Goal: Information Seeking & Learning: Learn about a topic

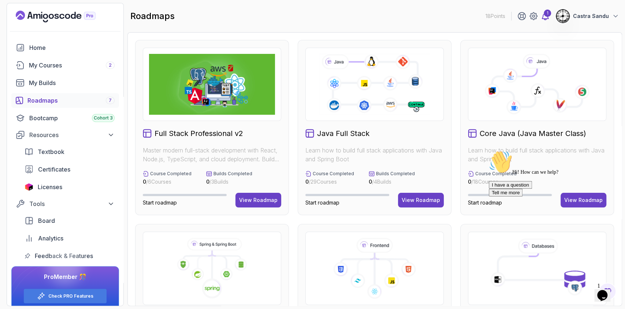
click at [547, 15] on div "1" at bounding box center [547, 13] width 7 height 7
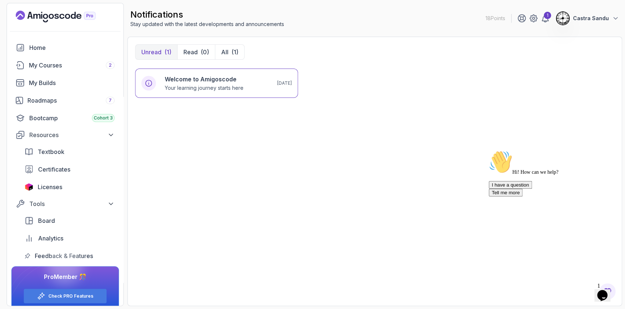
click at [597, 289] on div "Opens Chat This icon Opens the chat window." at bounding box center [603, 295] width 12 height 12
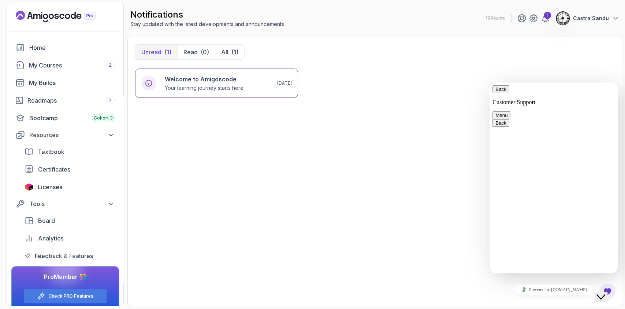
click at [502, 93] on button "Back" at bounding box center [501, 89] width 17 height 8
click at [605, 292] on div "Close Chat This icon closes the chat window." at bounding box center [601, 296] width 9 height 9
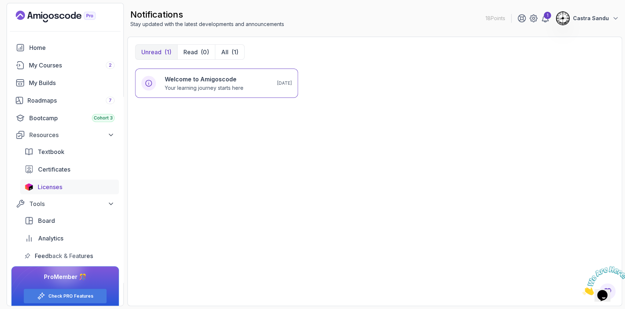
click at [43, 182] on span "Licenses" at bounding box center [50, 186] width 25 height 9
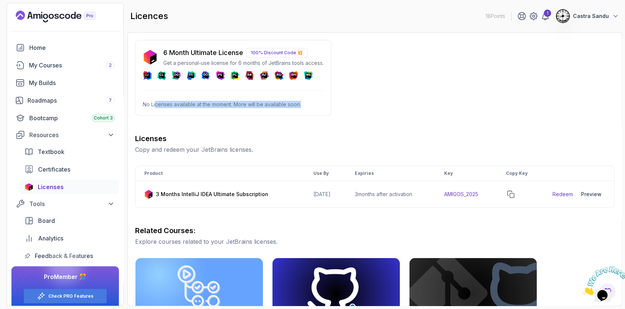
drag, startPoint x: 155, startPoint y: 105, endPoint x: 358, endPoint y: 103, distance: 202.9
click at [358, 103] on div "6 Month Ultimate License 100% Discount Code 💥 Get a personal-use license for 6 …" at bounding box center [374, 258] width 479 height 437
click at [357, 103] on div "6 Month Ultimate License 100% Discount Code 💥 Get a personal-use license for 6 …" at bounding box center [374, 258] width 479 height 437
click at [258, 48] on p "100% Discount Code 💥" at bounding box center [277, 53] width 62 height 10
click at [55, 68] on div "My Courses 2" at bounding box center [72, 65] width 86 height 9
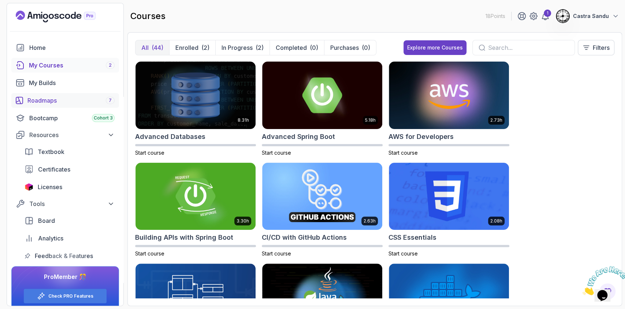
click at [34, 95] on link "Roadmaps 7" at bounding box center [65, 100] width 108 height 15
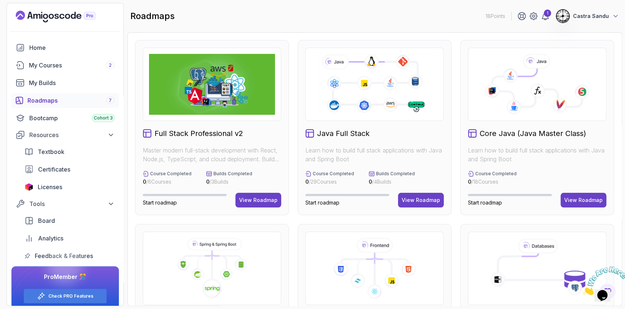
click at [360, 113] on icon at bounding box center [374, 84] width 113 height 63
click at [423, 201] on div "View Roadmap" at bounding box center [421, 199] width 38 height 7
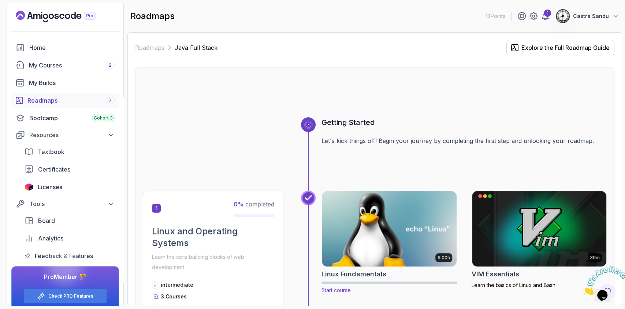
click at [398, 241] on img at bounding box center [389, 228] width 141 height 79
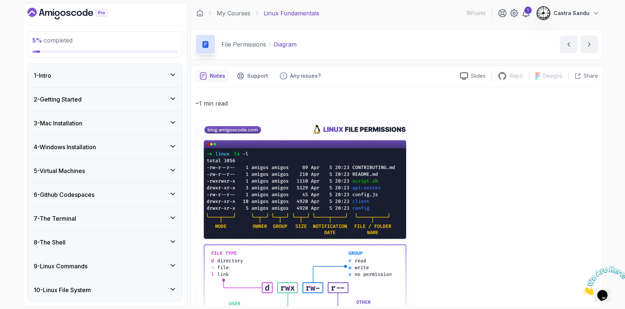
scroll to position [120, 0]
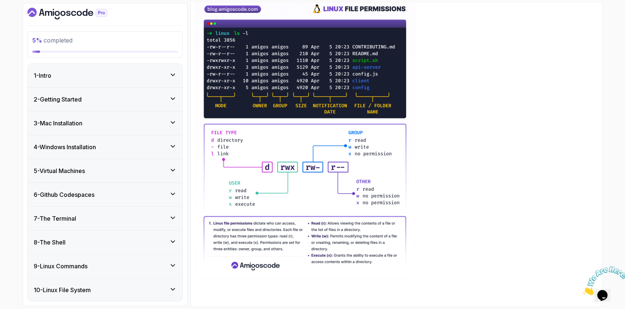
click at [58, 152] on div "4 - Windows Installation" at bounding box center [105, 146] width 155 height 23
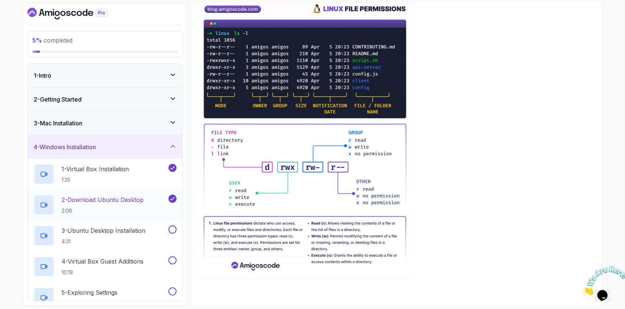
scroll to position [49, 0]
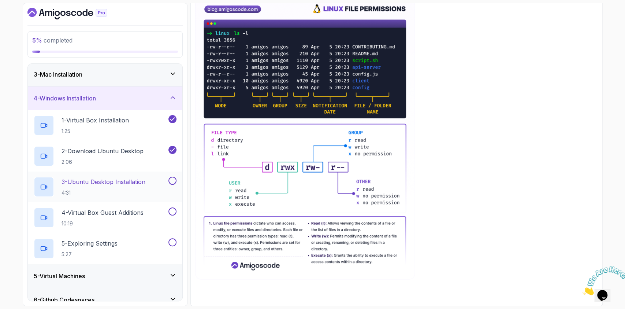
click at [107, 186] on h2 "3 - Ubuntu Desktop Installation 4:31" at bounding box center [104, 186] width 84 height 19
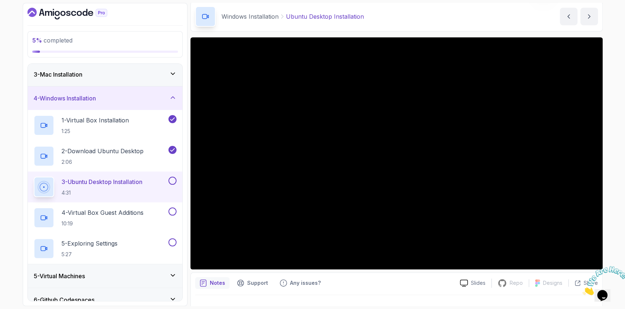
scroll to position [42, 0]
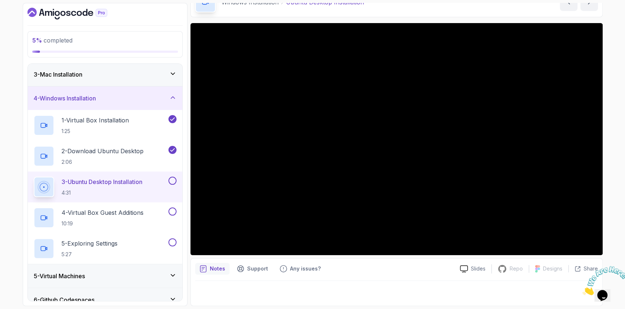
drag, startPoint x: 606, startPoint y: 93, endPoint x: 604, endPoint y: 61, distance: 32.3
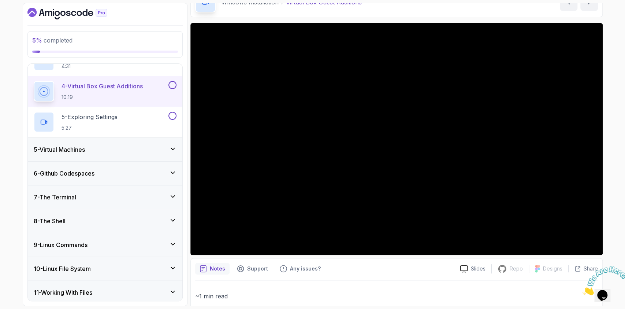
scroll to position [126, 0]
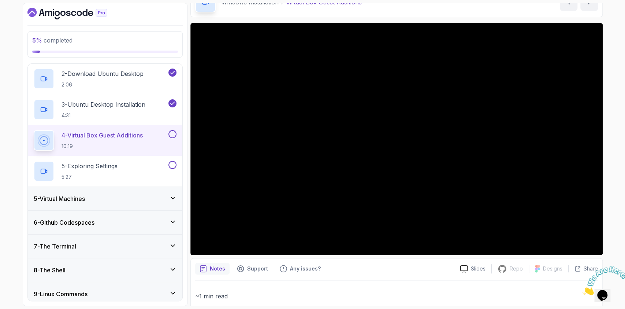
click at [156, 191] on div "5 - Virtual Machines" at bounding box center [105, 198] width 155 height 23
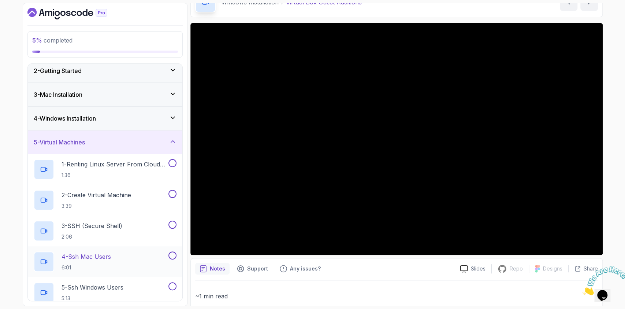
scroll to position [77, 0]
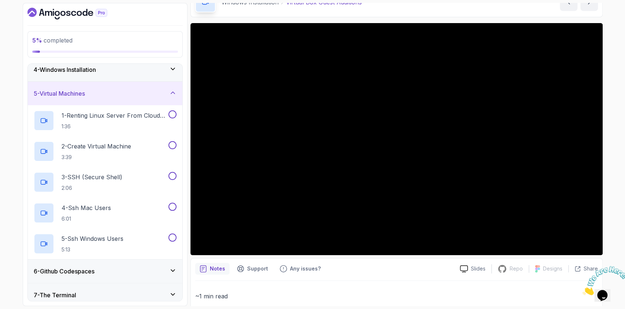
click at [152, 93] on div "5 - Virtual Machines" at bounding box center [105, 93] width 143 height 9
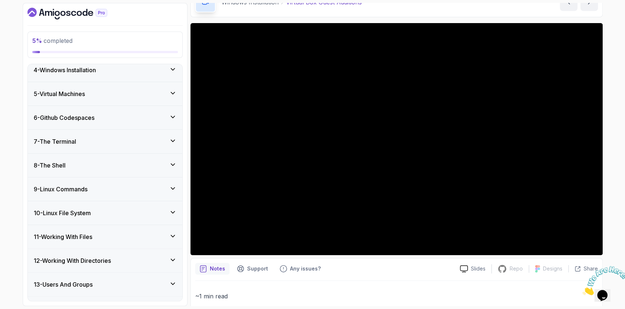
click at [74, 119] on h3 "6 - Github Codespaces" at bounding box center [64, 117] width 61 height 9
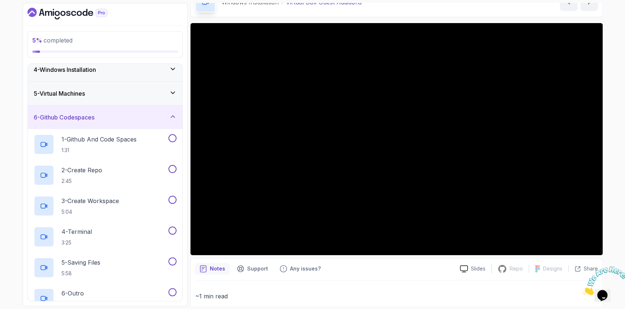
click at [85, 120] on h3 "6 - Github Codespaces" at bounding box center [64, 117] width 61 height 9
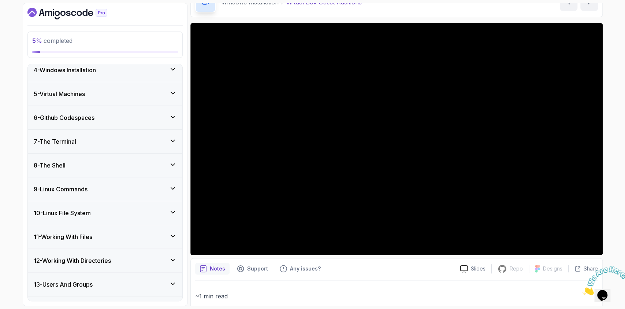
click at [81, 137] on div "7 - The Terminal" at bounding box center [105, 141] width 143 height 9
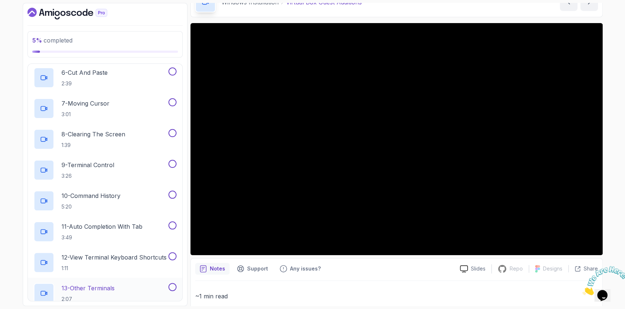
scroll to position [126, 0]
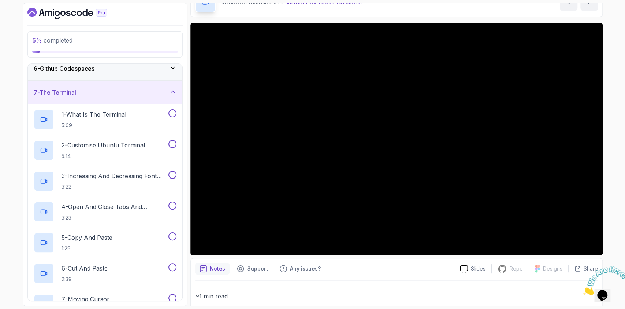
click at [116, 86] on div "7 - The Terminal" at bounding box center [105, 92] width 155 height 23
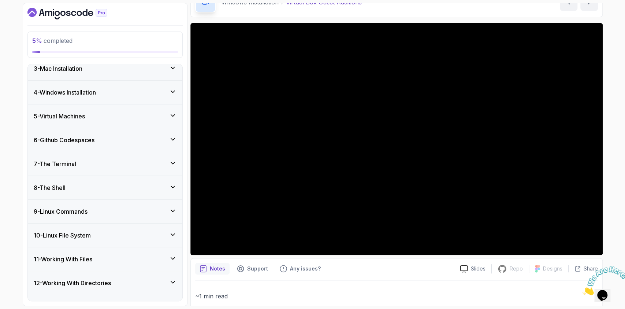
scroll to position [119, 0]
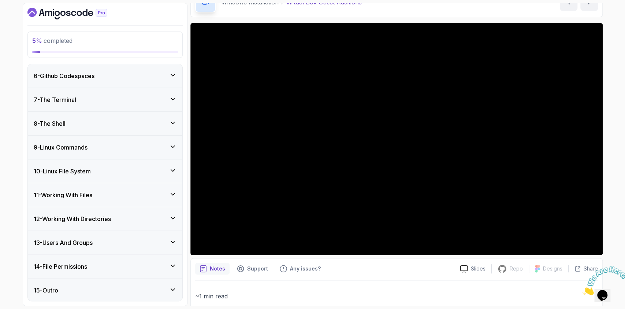
click at [68, 217] on h3 "12 - Working With Directories" at bounding box center [72, 218] width 77 height 9
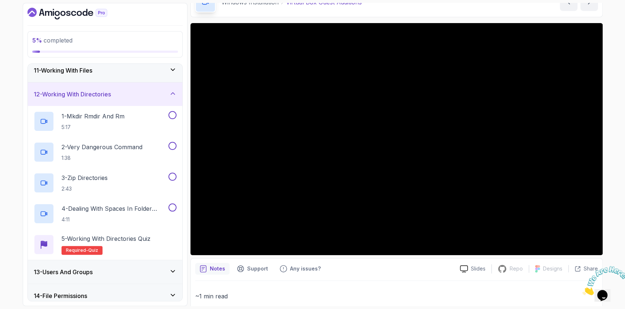
scroll to position [224, 0]
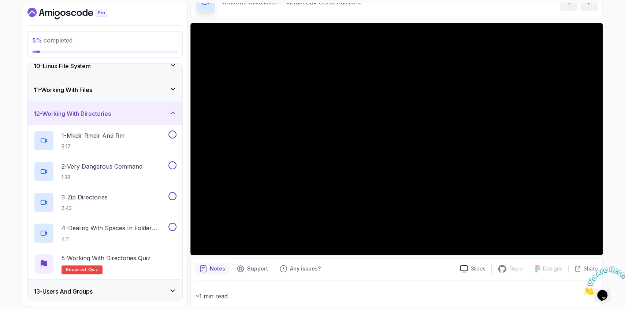
click at [169, 114] on icon at bounding box center [172, 112] width 7 height 7
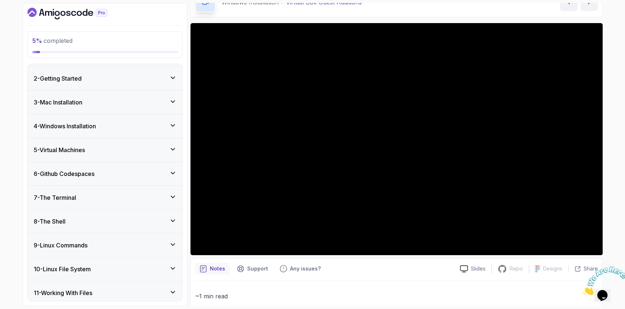
scroll to position [0, 0]
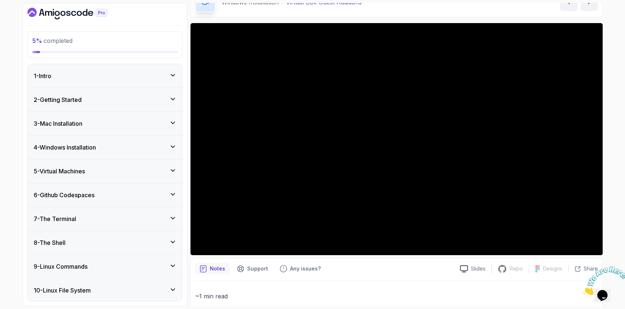
click at [60, 145] on h3 "4 - Windows Installation" at bounding box center [65, 147] width 62 height 9
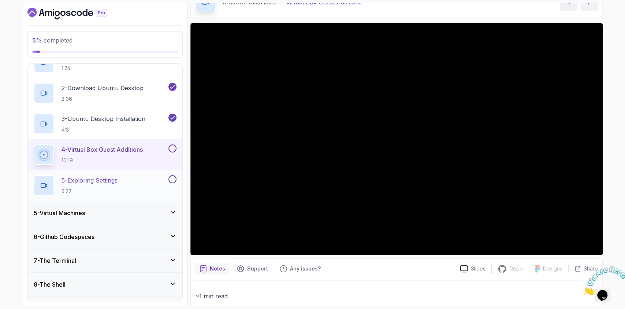
scroll to position [97, 0]
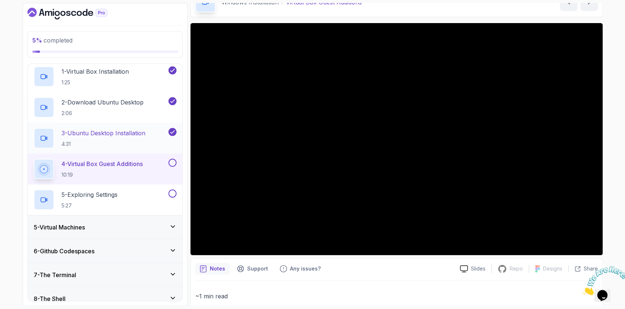
click at [96, 138] on h2 "3 - Ubuntu Desktop Installation 4:31" at bounding box center [104, 138] width 84 height 19
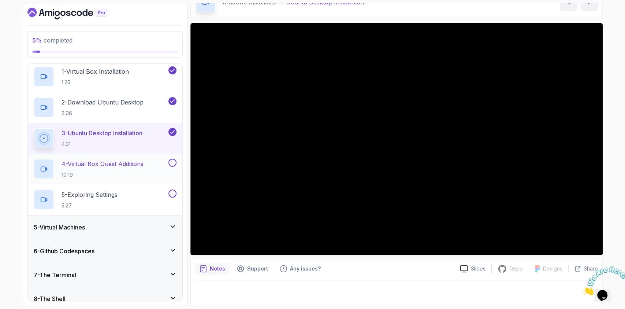
click at [103, 163] on p "4 - Virtual Box Guest Additions" at bounding box center [103, 163] width 82 height 9
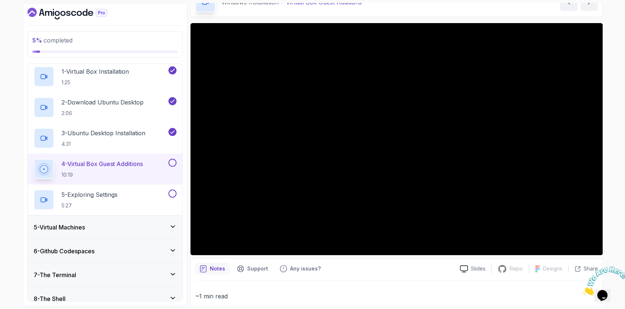
click at [346, 151] on iframe "To enrich screen reader interactions, please activate Accessibility in Grammarl…" at bounding box center [396, 139] width 412 height 232
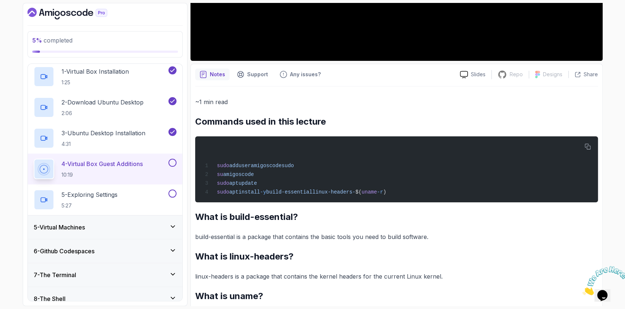
scroll to position [267, 0]
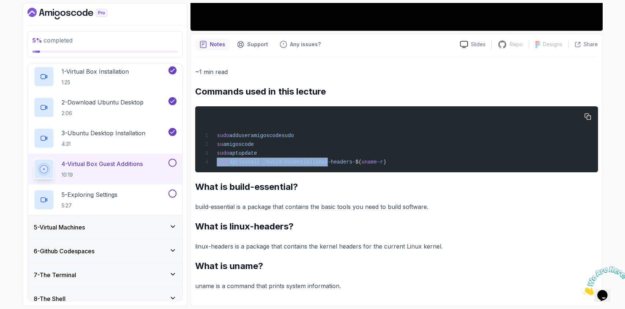
drag, startPoint x: 218, startPoint y: 161, endPoint x: 330, endPoint y: 168, distance: 112.6
click at [330, 168] on pre "sudo adduser amigoscode sudo su amigoscode sudo apt update sudo apt install -y …" at bounding box center [396, 139] width 403 height 66
click at [215, 158] on div "sudo adduser amigoscode sudo su amigoscode sudo apt update sudo apt install -y …" at bounding box center [396, 139] width 391 height 57
drag, startPoint x: 217, startPoint y: 162, endPoint x: 410, endPoint y: 161, distance: 193.0
click at [410, 161] on div "sudo adduser amigoscode sudo su amigoscode sudo apt update sudo apt install -y …" at bounding box center [396, 139] width 391 height 57
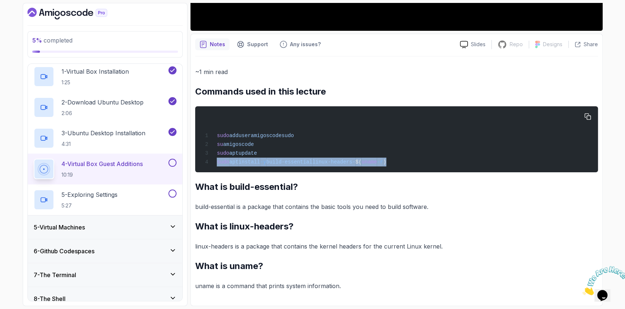
copy span "sudo apt install -y build-essential linux-headers- $( uname -r )"
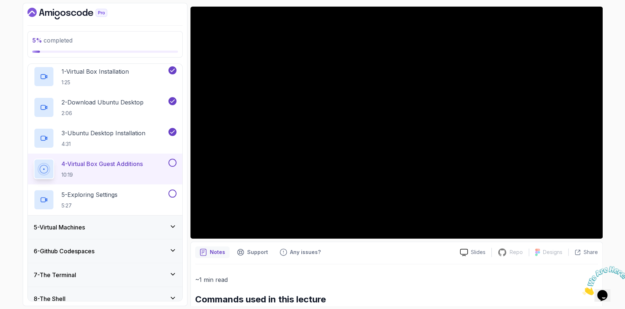
scroll to position [72, 0]
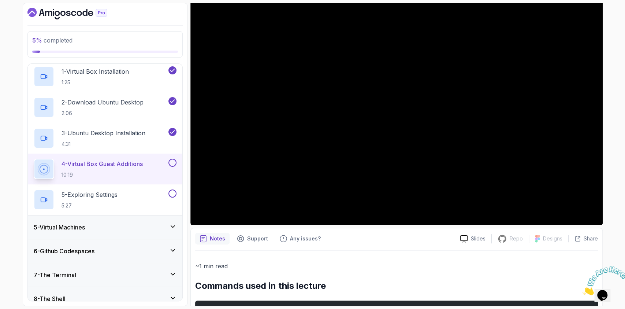
click at [454, 270] on p "~1 min read" at bounding box center [396, 266] width 403 height 10
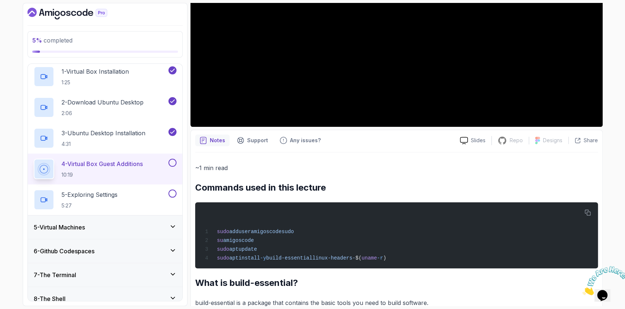
scroll to position [267, 0]
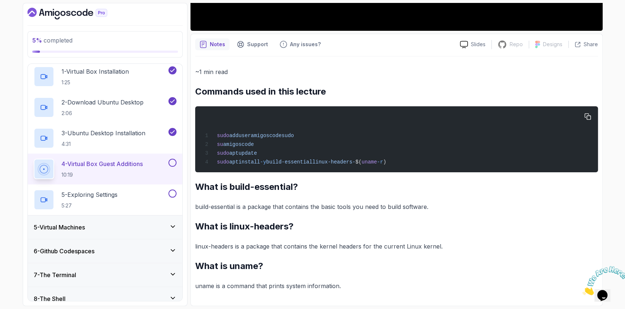
drag, startPoint x: 270, startPoint y: 168, endPoint x: 359, endPoint y: 163, distance: 89.5
click at [359, 163] on span "sudo apt install -y build-essential linux-headers- $( uname -r )" at bounding box center [294, 162] width 184 height 6
click at [401, 160] on div "sudo adduser amigoscode sudo su amigoscode sudo apt update sudo apt install -y …" at bounding box center [396, 139] width 391 height 57
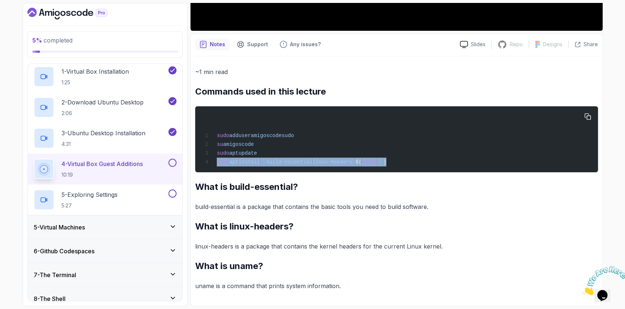
drag, startPoint x: 389, startPoint y: 162, endPoint x: 206, endPoint y: 165, distance: 182.8
click at [206, 165] on span "sudo apt install -y build-essential linux-headers- $( uname -r )" at bounding box center [294, 162] width 184 height 6
copy span "sudo apt install -y build-essential linux-headers- $( uname -r )"
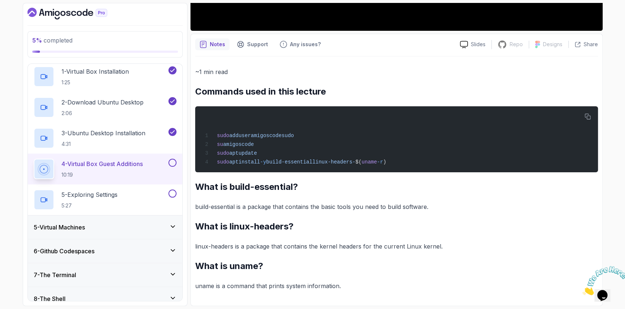
click at [449, 229] on h2 "What is linux-headers?" at bounding box center [396, 226] width 403 height 12
click at [322, 155] on div "sudo adduser amigoscode sudo su amigoscode sudo apt update sudo apt install -y …" at bounding box center [396, 139] width 391 height 57
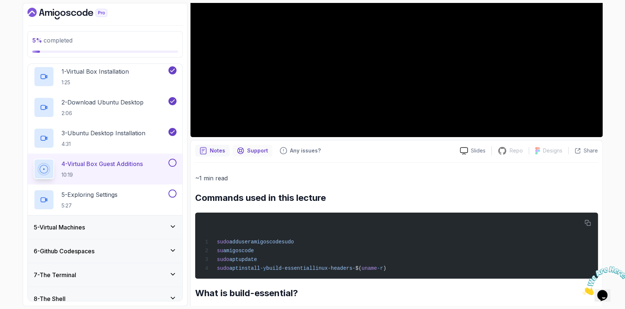
scroll to position [23, 0]
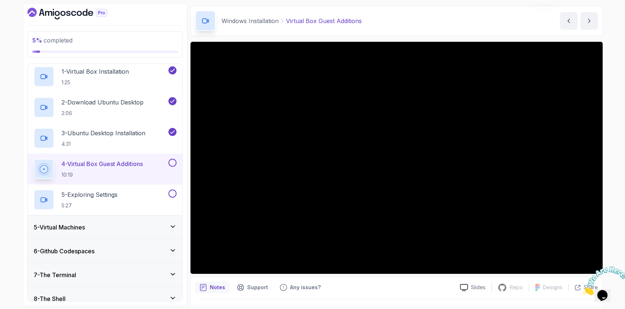
click at [593, 269] on div at bounding box center [603, 280] width 40 height 29
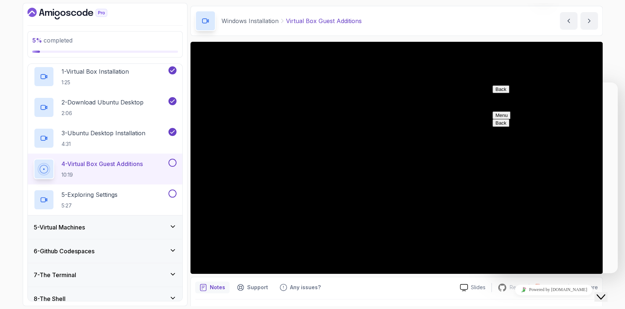
click at [604, 294] on icon "Chat widget" at bounding box center [601, 296] width 9 height 5
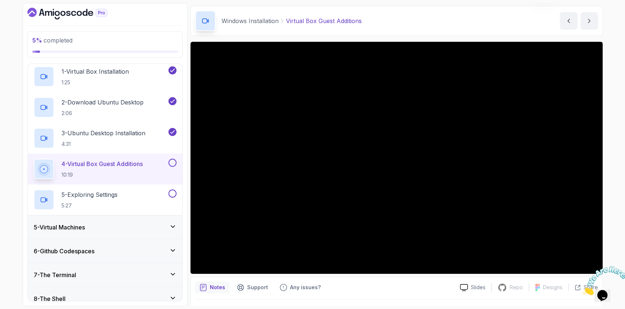
click at [593, 266] on div at bounding box center [603, 280] width 40 height 29
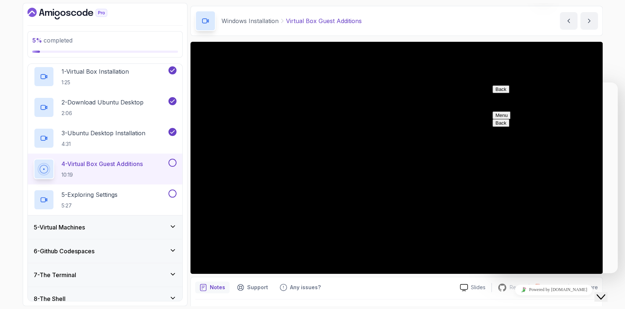
click at [600, 292] on button "Close Chat This icon closes the chat window." at bounding box center [600, 297] width 13 height 10
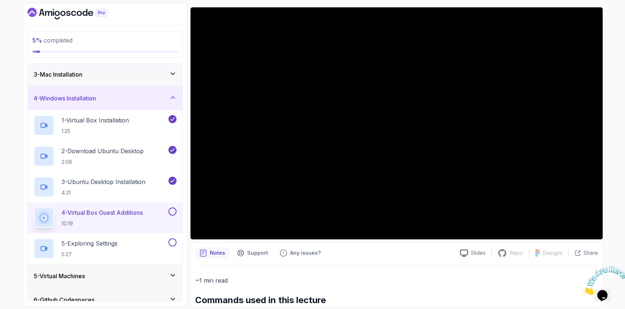
scroll to position [72, 0]
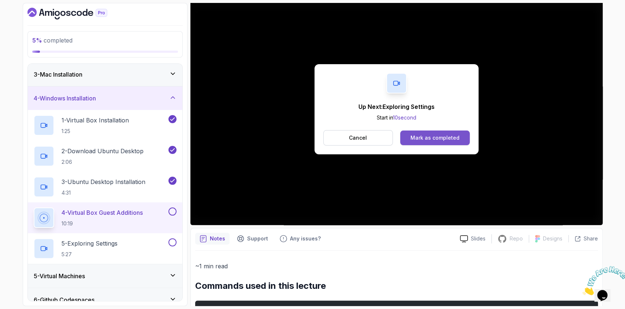
click at [427, 138] on div "Mark as completed" at bounding box center [435, 137] width 49 height 7
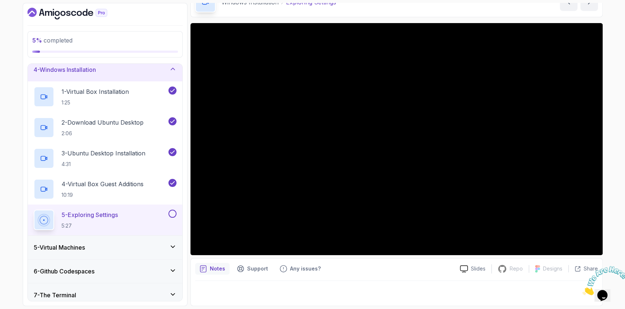
scroll to position [97, 0]
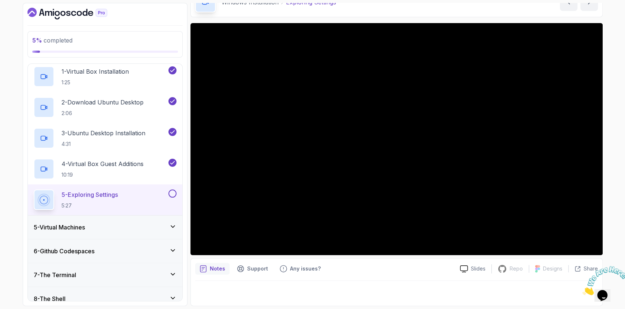
click at [126, 225] on div "5 - Virtual Machines" at bounding box center [105, 227] width 143 height 9
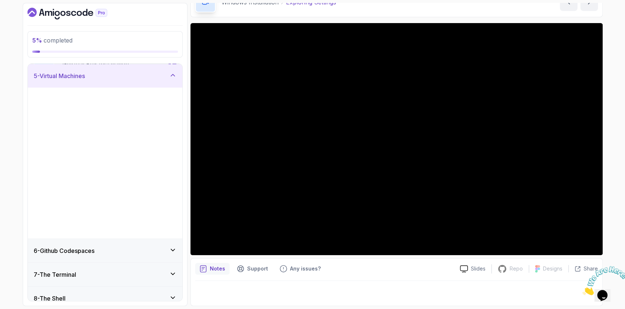
scroll to position [95, 0]
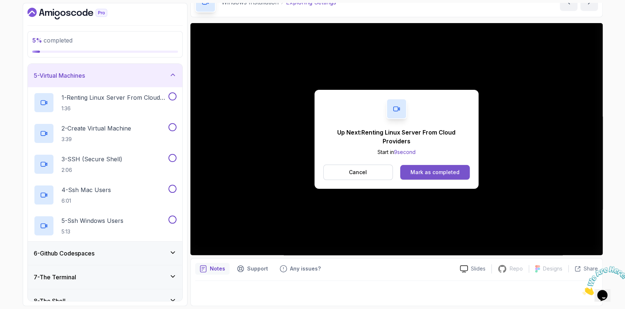
click at [416, 172] on div "Mark as completed" at bounding box center [435, 171] width 49 height 7
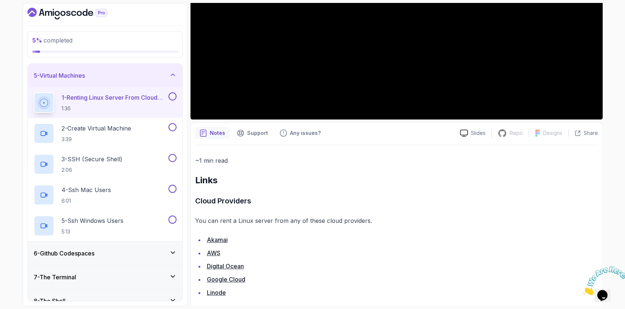
scroll to position [187, 0]
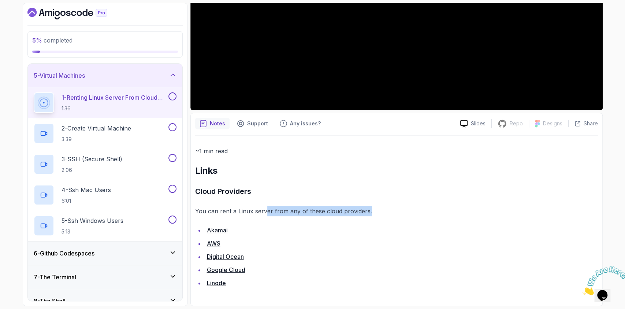
drag, startPoint x: 325, startPoint y: 215, endPoint x: 372, endPoint y: 213, distance: 46.9
click at [372, 213] on p "You can rent a Linux server from any of these cloud providers." at bounding box center [396, 211] width 403 height 10
click at [213, 240] on link "AWS" at bounding box center [214, 243] width 14 height 7
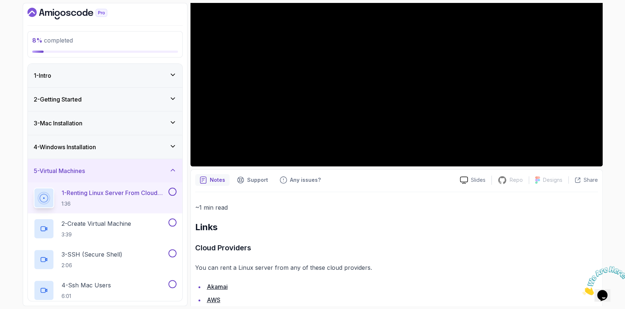
scroll to position [89, 0]
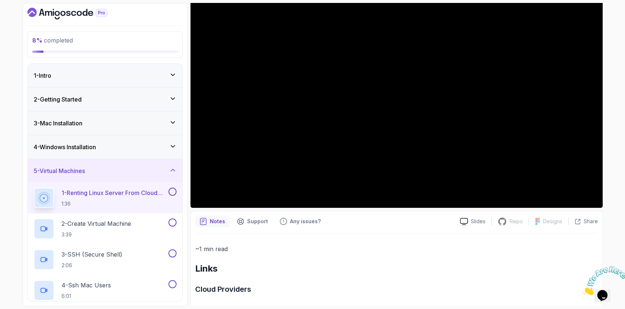
click at [175, 192] on button at bounding box center [172, 191] width 8 height 8
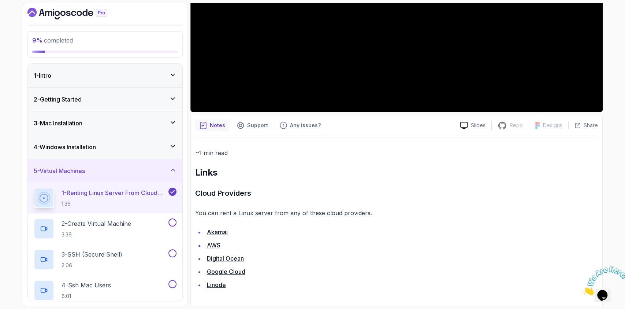
scroll to position [187, 0]
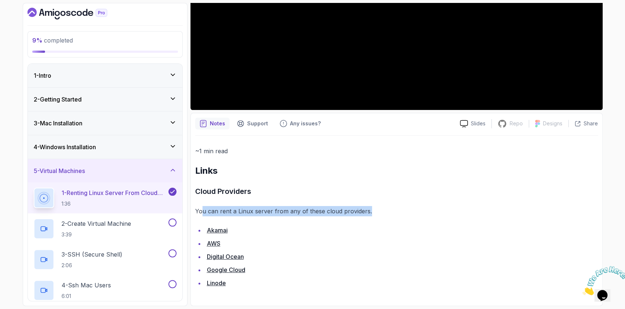
drag, startPoint x: 203, startPoint y: 209, endPoint x: 392, endPoint y: 215, distance: 189.1
click at [389, 214] on p "You can rent a Linux server from any of these cloud providers." at bounding box center [396, 211] width 403 height 10
click at [392, 215] on p "You can rent a Linux server from any of these cloud providers." at bounding box center [396, 211] width 403 height 10
click at [250, 124] on p "Support" at bounding box center [257, 123] width 21 height 7
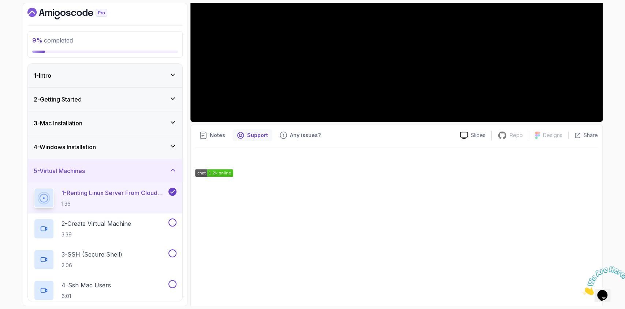
scroll to position [183, 0]
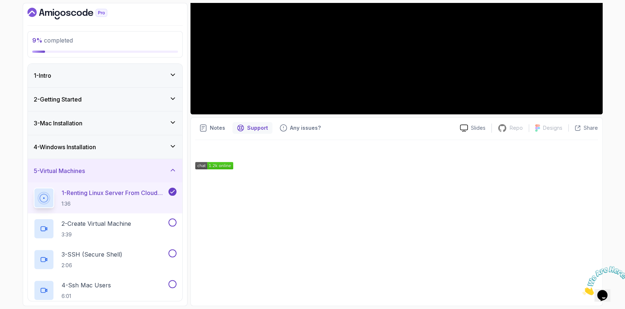
click at [298, 118] on div "Notes Support Any issues? Slides Repo Repository not available Designs Design n…" at bounding box center [396, 211] width 412 height 189
click at [293, 133] on div "Any issues?" at bounding box center [300, 128] width 50 height 12
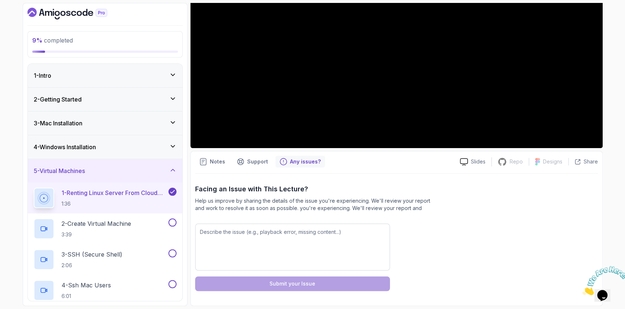
scroll to position [149, 0]
click at [206, 163] on icon "notes button" at bounding box center [203, 161] width 7 height 7
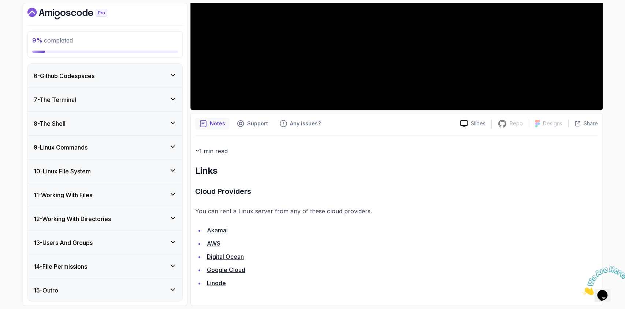
scroll to position [224, 0]
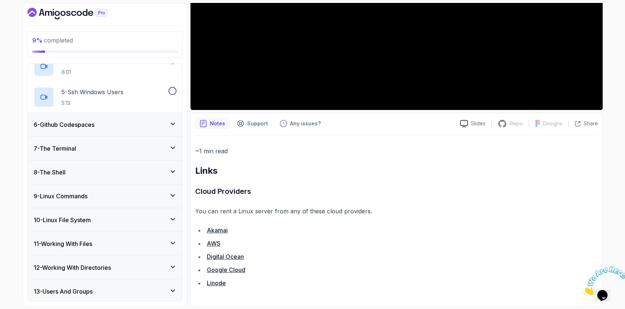
click at [75, 122] on h3 "6 - Github Codespaces" at bounding box center [64, 124] width 61 height 9
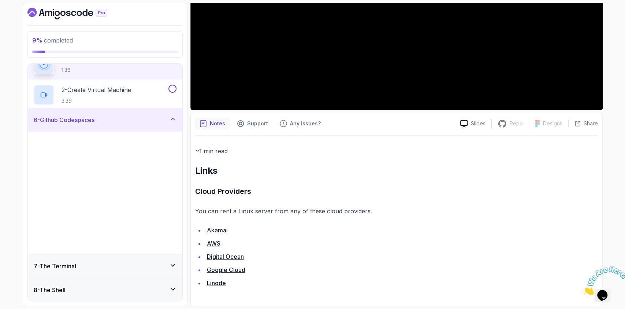
scroll to position [119, 0]
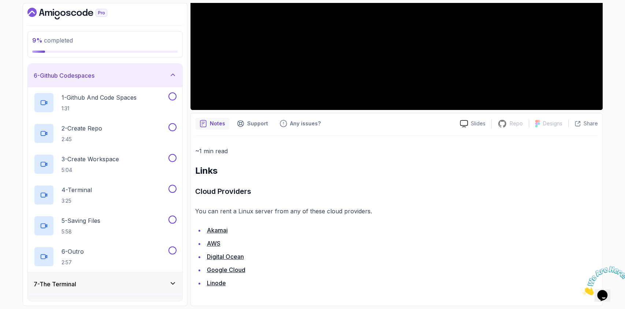
click at [80, 78] on h3 "6 - Github Codespaces" at bounding box center [64, 75] width 61 height 9
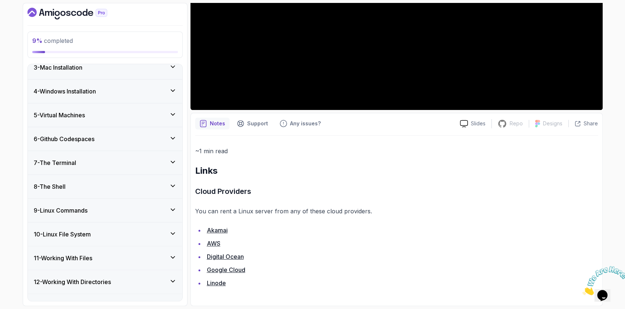
scroll to position [0, 0]
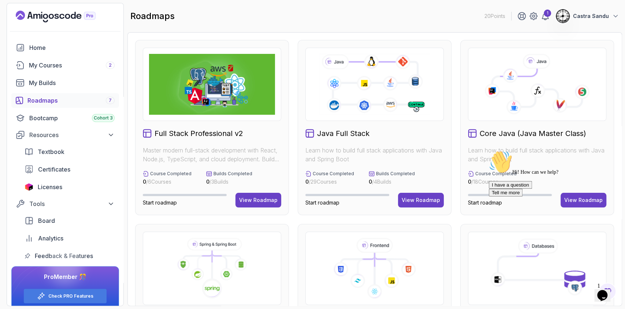
click at [423, 190] on div "Java Full Stack Learn how to build full stack applications with Java and Spring…" at bounding box center [375, 127] width 154 height 175
click at [412, 200] on div "View Roadmap" at bounding box center [421, 199] width 38 height 7
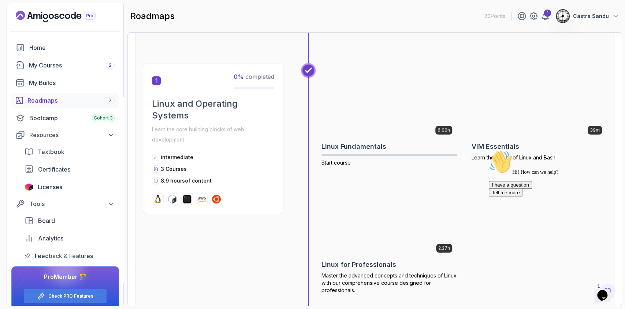
scroll to position [97, 0]
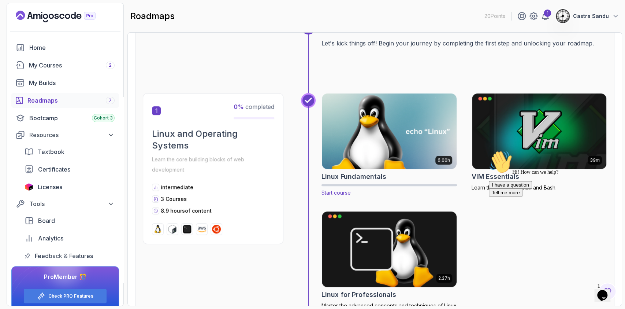
click at [390, 142] on img at bounding box center [389, 131] width 141 height 79
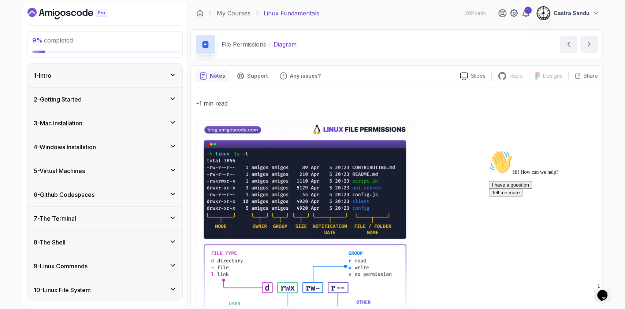
click at [67, 115] on div "3 - Mac Installation" at bounding box center [105, 122] width 155 height 23
click at [67, 148] on h3 "4 - Windows Installation" at bounding box center [65, 147] width 62 height 9
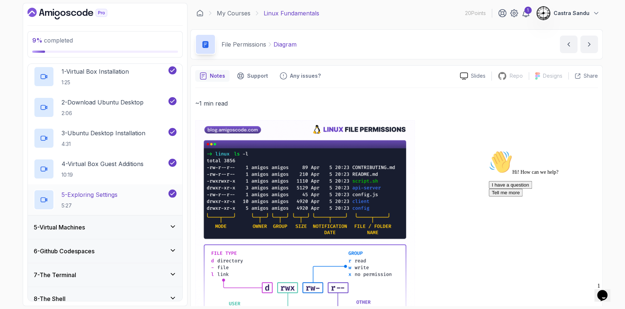
scroll to position [49, 0]
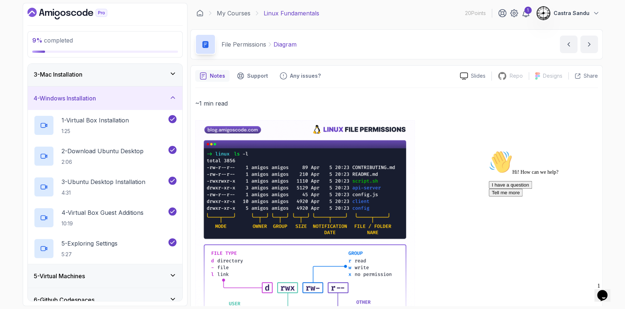
click at [104, 101] on div "4 - Windows Installation" at bounding box center [105, 98] width 143 height 9
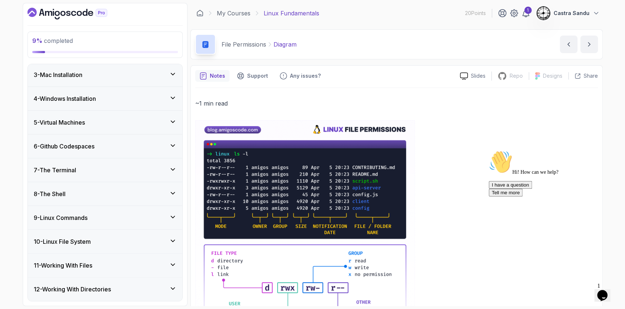
click at [72, 122] on h3 "5 - Virtual Machines" at bounding box center [59, 122] width 51 height 9
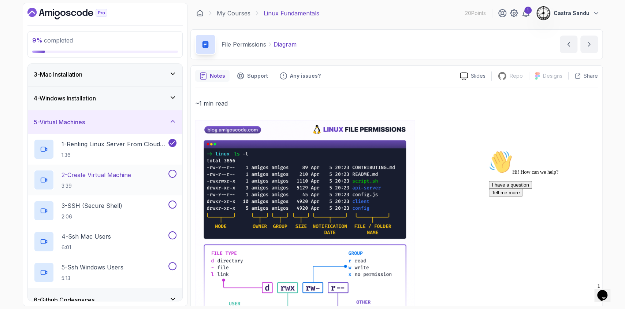
click at [90, 187] on p "3:39" at bounding box center [97, 185] width 70 height 7
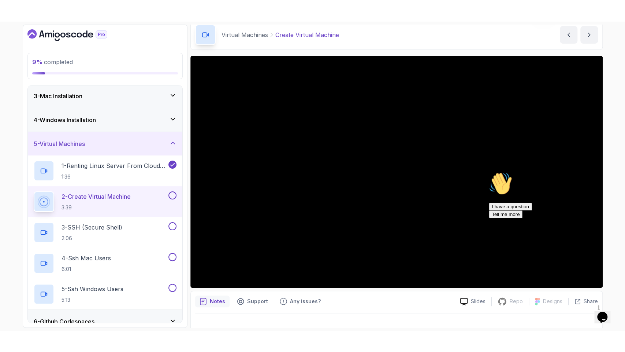
scroll to position [42, 0]
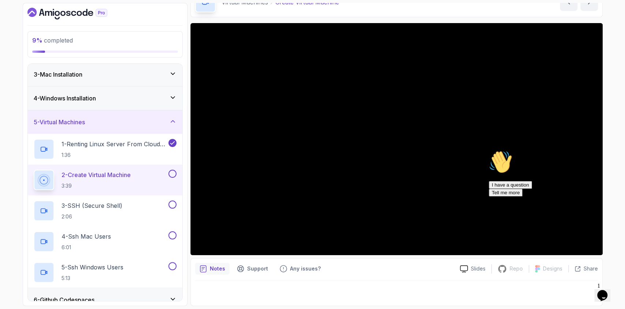
click at [489, 150] on icon "Chat attention grabber" at bounding box center [489, 150] width 0 height 0
click at [583, 290] on icon "Close" at bounding box center [583, 293] width 0 height 6
click at [254, 276] on div "Notes Support Any issues? Slides Repo Repository not available Designs Design n…" at bounding box center [396, 282] width 412 height 48
click at [244, 261] on div "Notes Support Any issues? Slides Repo Repository not available Designs Design n…" at bounding box center [396, 282] width 412 height 48
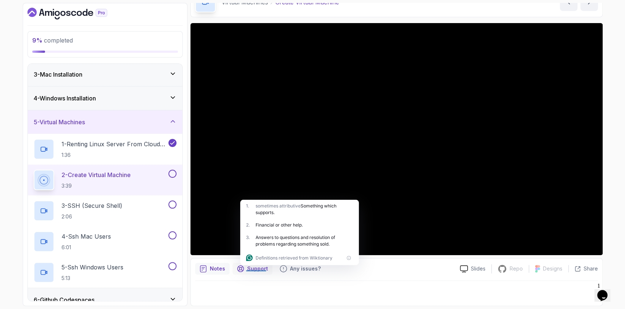
click at [247, 274] on div "Support" at bounding box center [253, 269] width 40 height 12
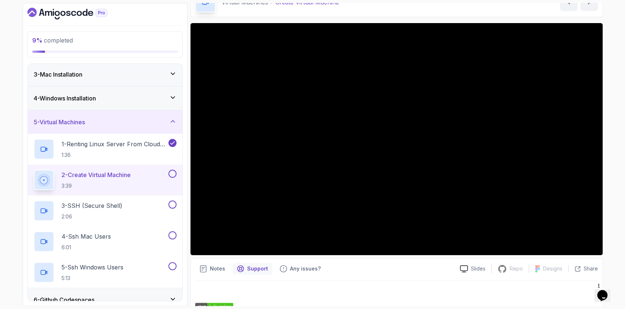
click at [245, 265] on div "Support" at bounding box center [253, 269] width 40 height 12
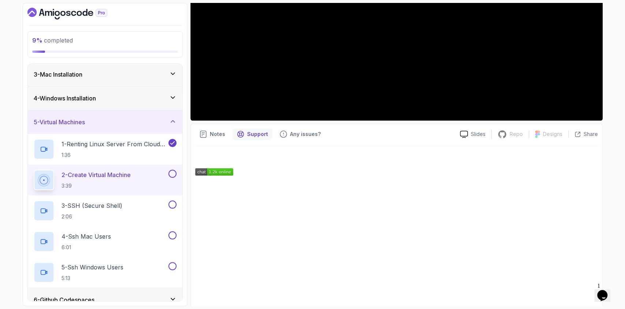
scroll to position [183, 0]
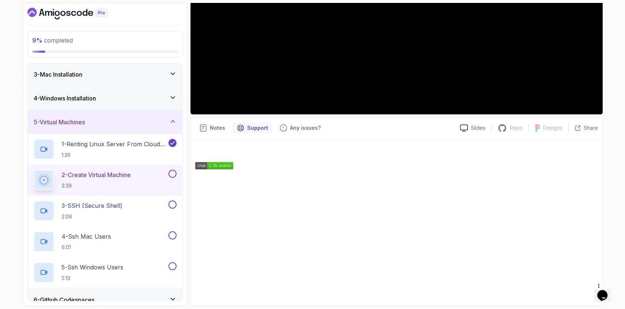
click at [294, 122] on div "Any issues?" at bounding box center [300, 128] width 50 height 12
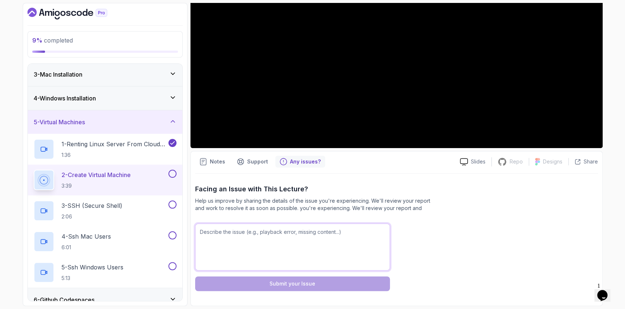
click at [229, 238] on textarea "To enrich screen reader interactions, please activate Accessibility in Grammarl…" at bounding box center [292, 246] width 195 height 47
click at [256, 158] on p "Support" at bounding box center [257, 161] width 21 height 7
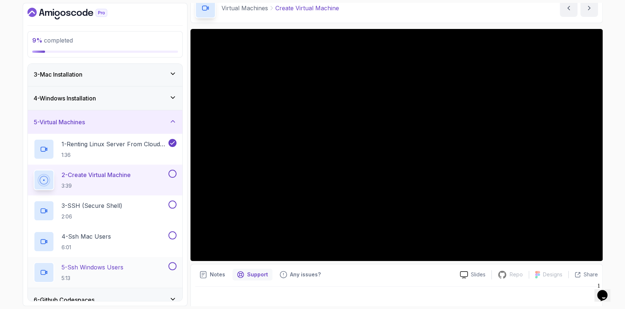
scroll to position [97, 0]
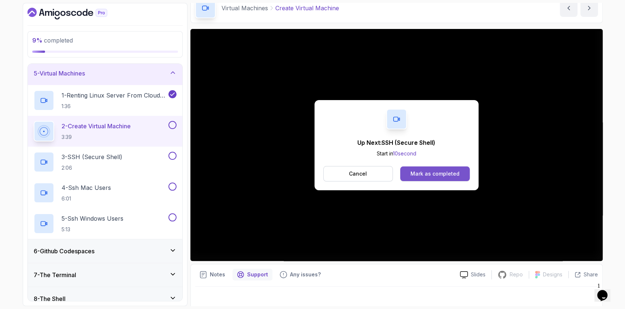
click at [433, 173] on div "Mark as completed" at bounding box center [435, 173] width 49 height 7
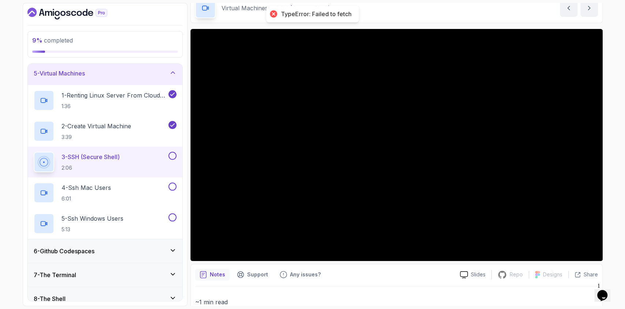
click at [257, 267] on div "Notes Support Any issues? Slides Repo Repository not available Designs Design n…" at bounding box center [396, 313] width 412 height 98
click at [251, 272] on p "Support" at bounding box center [257, 274] width 21 height 7
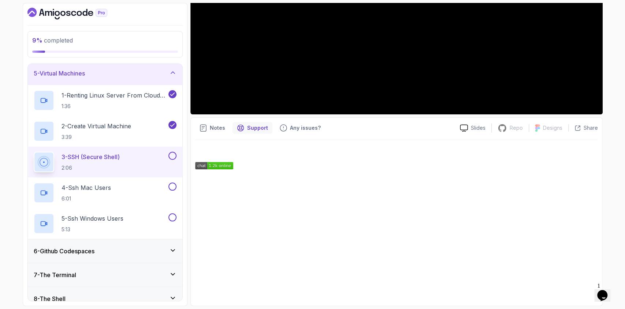
scroll to position [36, 0]
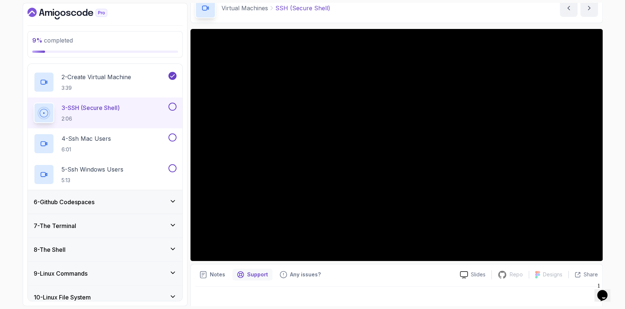
click at [79, 203] on h3 "6 - Github Codespaces" at bounding box center [64, 201] width 61 height 9
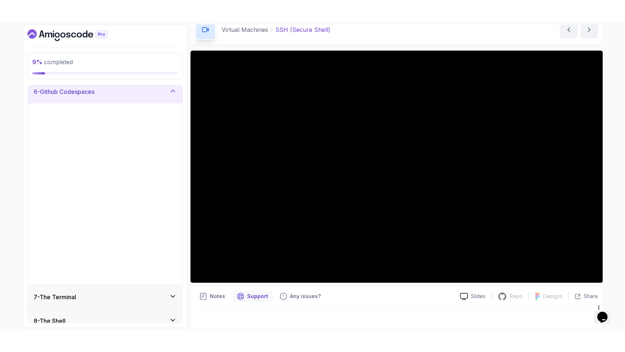
scroll to position [119, 0]
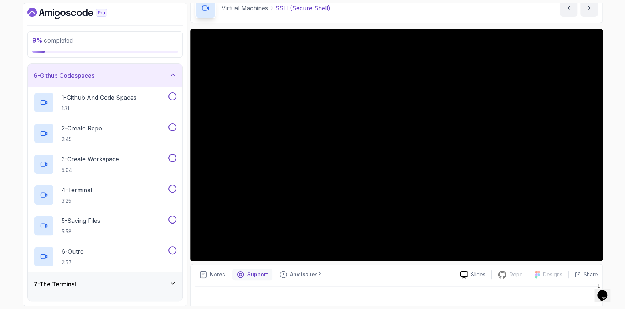
click at [79, 64] on div "6 - Github Codespaces" at bounding box center [105, 75] width 155 height 23
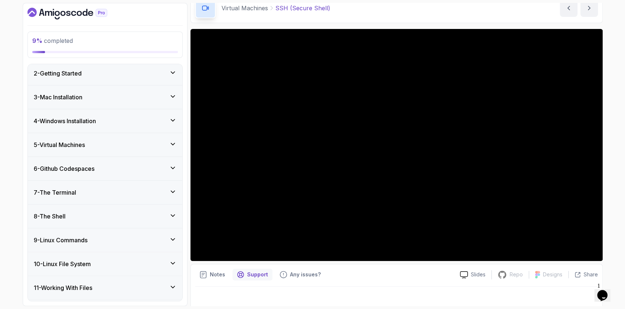
scroll to position [49, 0]
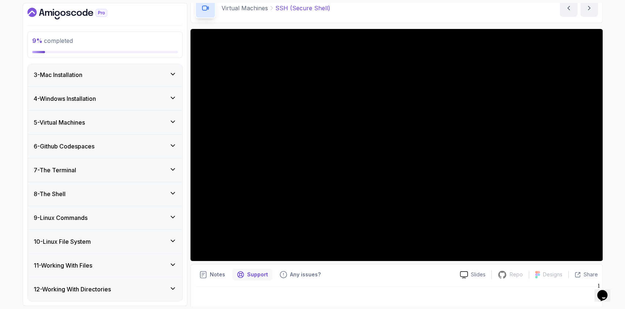
click at [60, 116] on div "5 - Virtual Machines" at bounding box center [105, 122] width 155 height 23
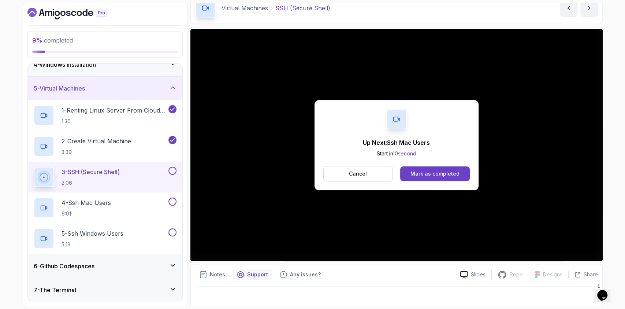
scroll to position [97, 0]
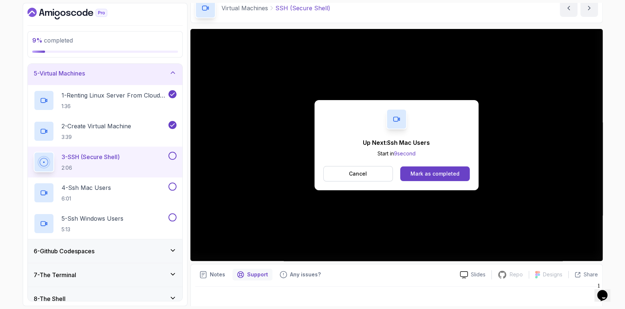
click at [85, 245] on div "6 - Github Codespaces" at bounding box center [105, 250] width 155 height 23
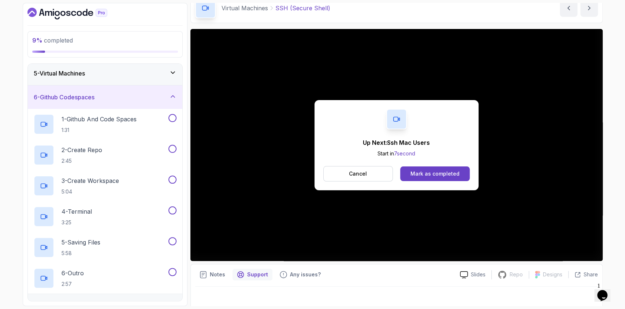
click at [76, 100] on h3 "6 - Github Codespaces" at bounding box center [64, 97] width 61 height 9
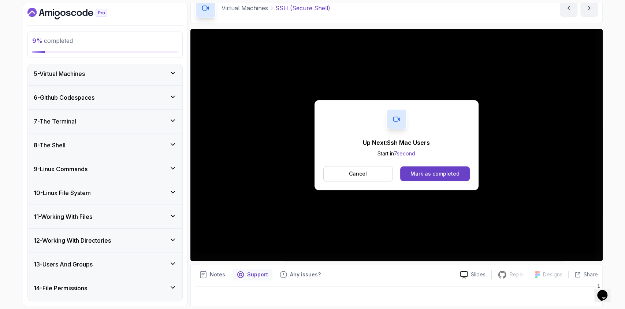
click at [78, 71] on h3 "5 - Virtual Machines" at bounding box center [59, 73] width 51 height 9
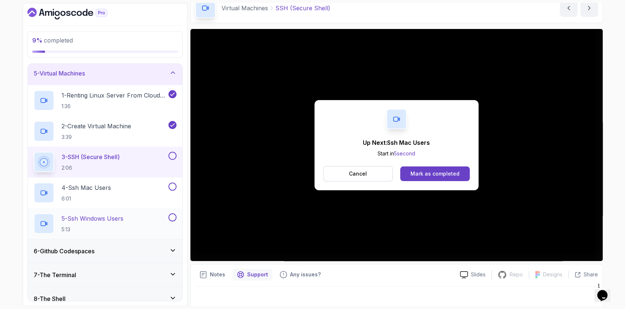
click at [84, 233] on div "5 - Ssh Windows Users 5:13" at bounding box center [100, 223] width 133 height 21
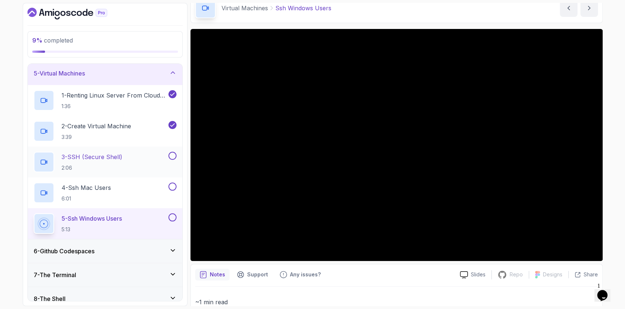
click at [170, 151] on div "3 - SSH (Secure Shell) 2:06" at bounding box center [105, 161] width 155 height 31
click at [174, 153] on button at bounding box center [172, 156] width 8 height 8
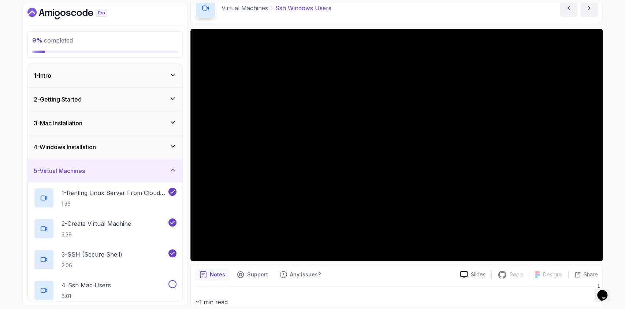
click at [72, 165] on div "5 - Virtual Machines" at bounding box center [105, 170] width 155 height 23
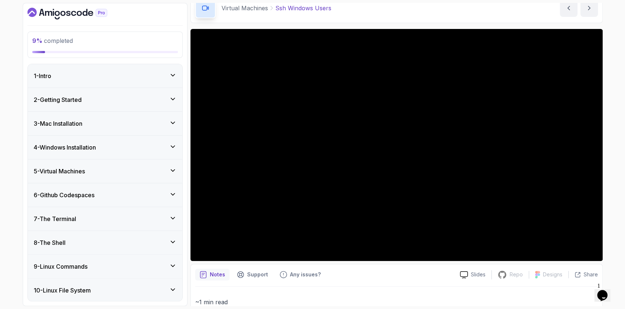
click at [91, 159] on div "5 - Virtual Machines" at bounding box center [105, 170] width 155 height 23
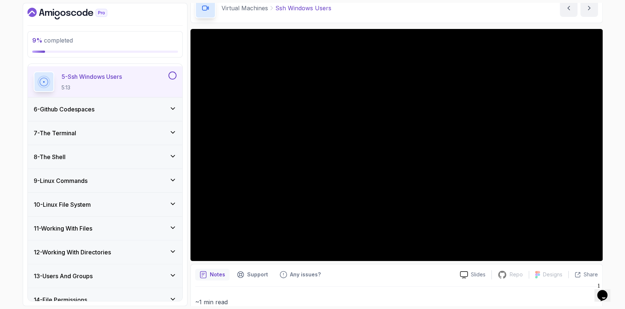
scroll to position [224, 0]
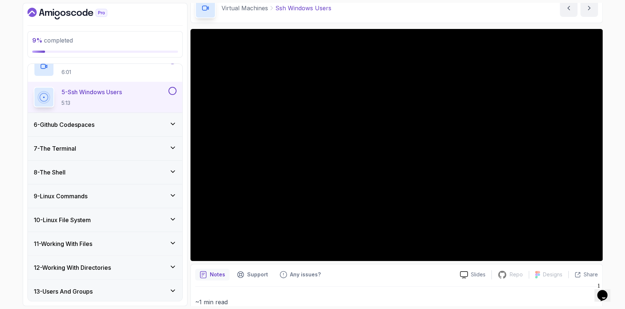
click at [85, 148] on div "7 - The Terminal" at bounding box center [105, 148] width 143 height 9
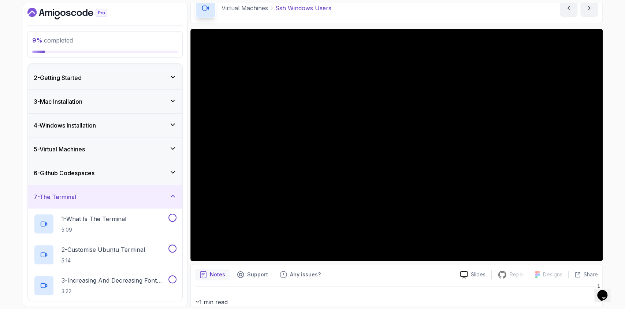
scroll to position [21, 0]
click at [89, 204] on div "7 - The Terminal" at bounding box center [105, 196] width 155 height 23
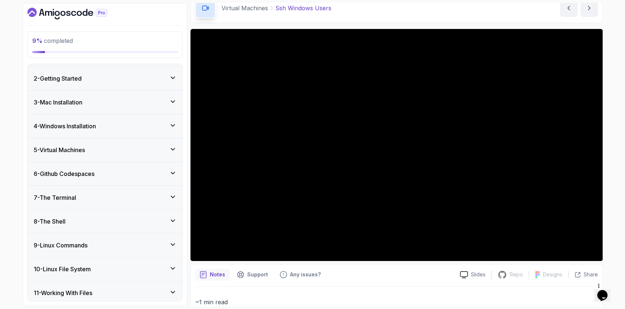
click at [78, 171] on h3 "6 - Github Codespaces" at bounding box center [64, 173] width 61 height 9
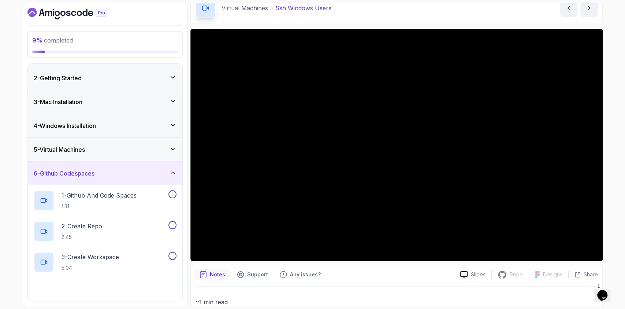
click at [75, 164] on div "6 - Github Codespaces" at bounding box center [105, 172] width 155 height 23
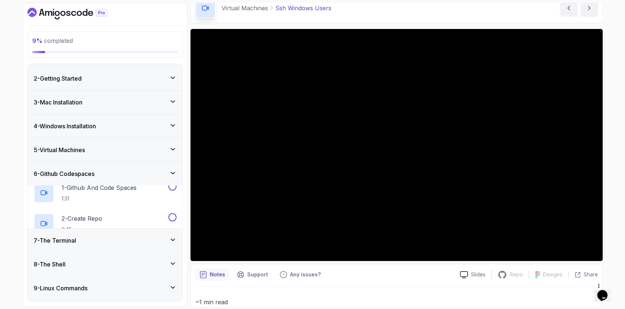
click at [69, 147] on h3 "5 - Virtual Machines" at bounding box center [59, 149] width 51 height 9
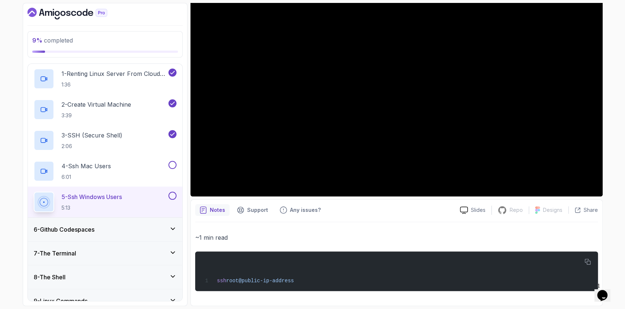
scroll to position [0, 0]
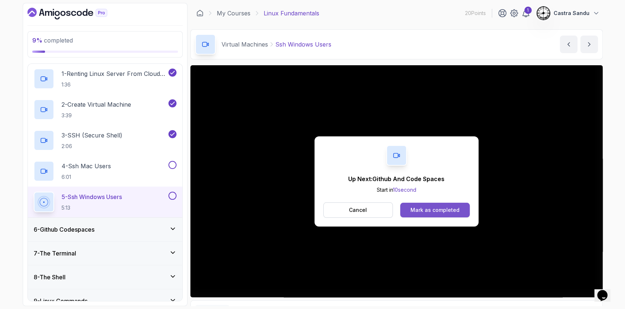
click at [431, 210] on div "Mark as completed" at bounding box center [435, 209] width 49 height 7
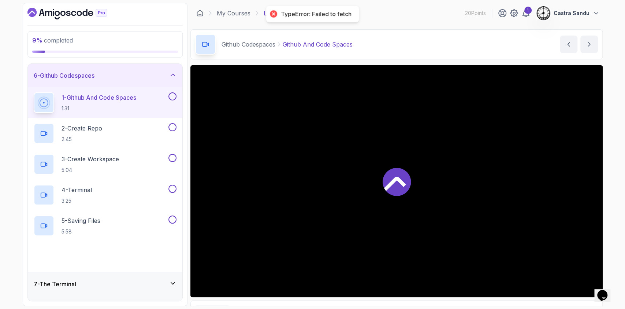
scroll to position [70, 0]
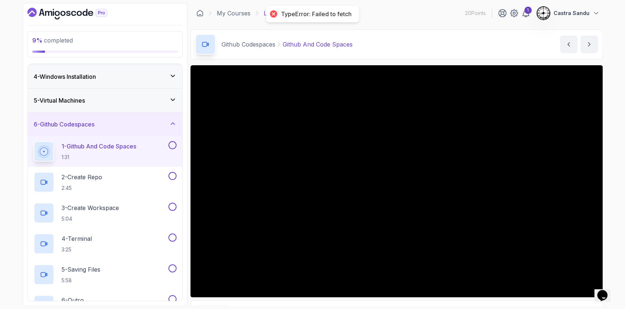
click at [111, 122] on div "6 - Github Codespaces" at bounding box center [105, 124] width 143 height 9
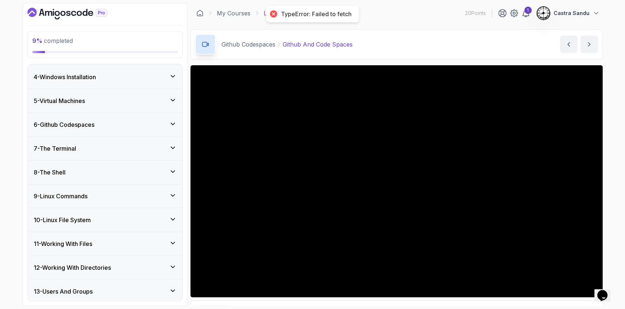
click at [119, 103] on div "5 - Virtual Machines" at bounding box center [105, 100] width 143 height 9
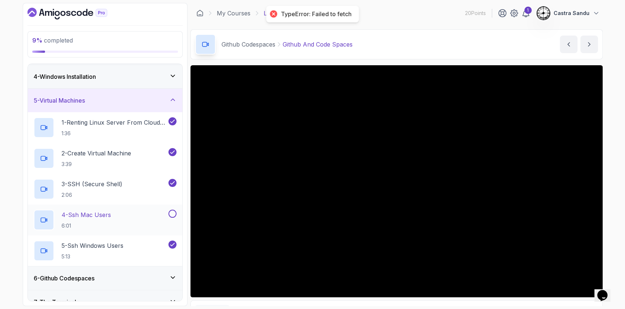
click at [169, 212] on button at bounding box center [172, 213] width 8 height 8
click at [105, 100] on div "5 - Virtual Machines" at bounding box center [105, 100] width 143 height 9
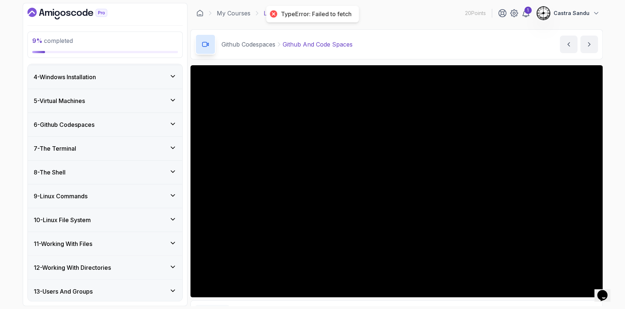
click at [100, 120] on div "6 - Github Codespaces" at bounding box center [105, 124] width 143 height 9
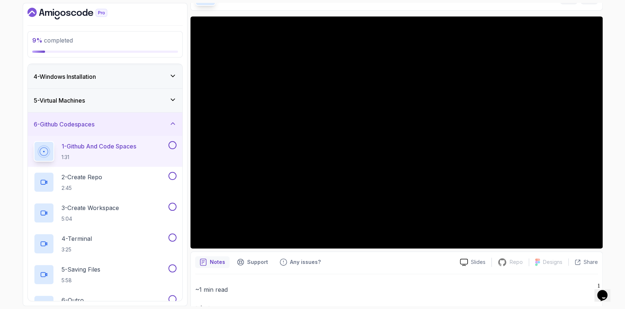
scroll to position [0, 0]
